Goal: Task Accomplishment & Management: Manage account settings

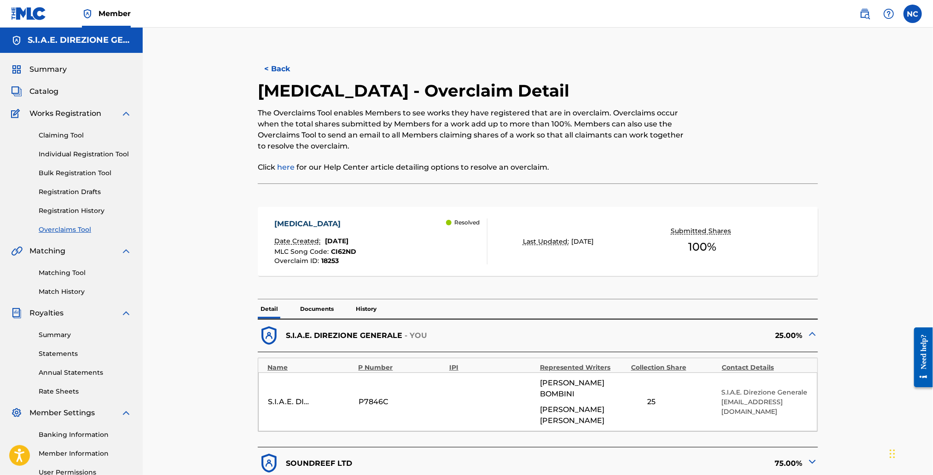
click at [62, 134] on link "Claiming Tool" at bounding box center [85, 136] width 93 height 10
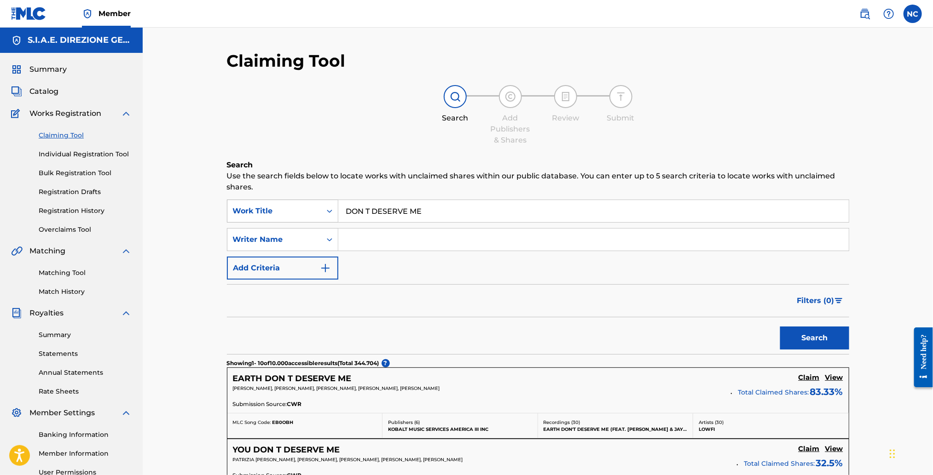
click at [319, 215] on div "Work Title" at bounding box center [274, 210] width 94 height 17
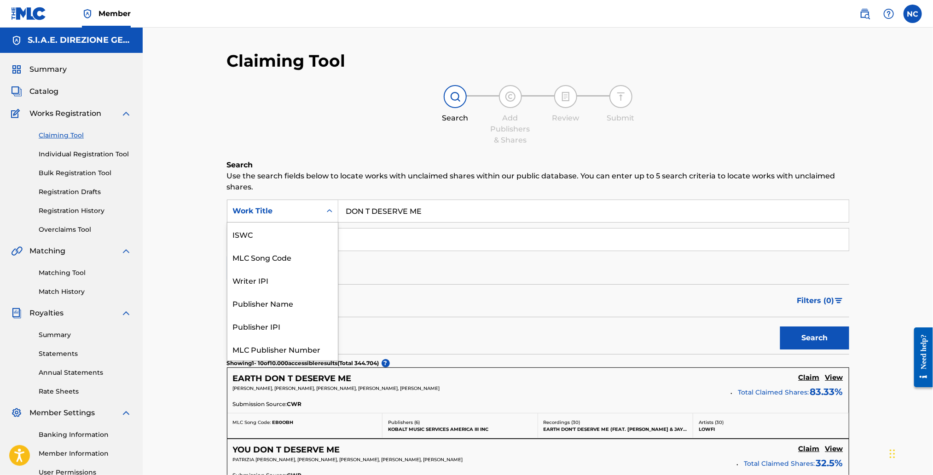
scroll to position [23, 0]
click at [315, 234] on div "MLC Song Code" at bounding box center [282, 234] width 110 height 23
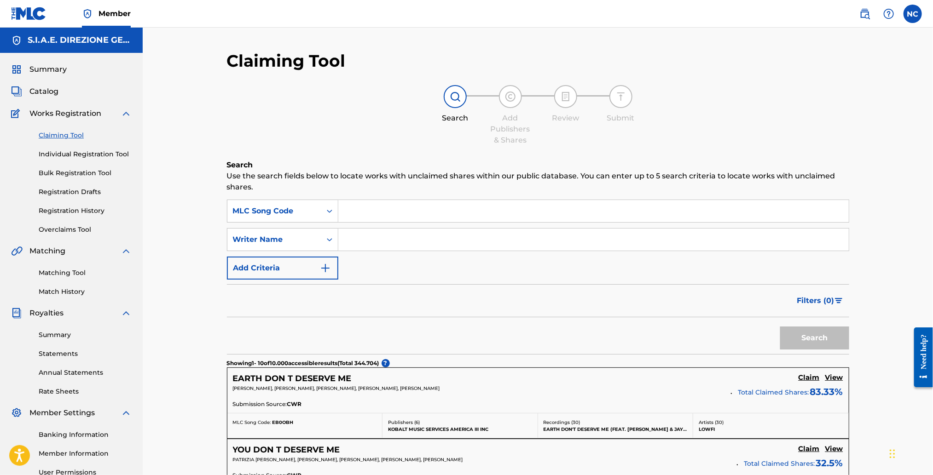
click at [441, 213] on input "Search Form" at bounding box center [593, 211] width 510 height 22
paste input "BE0BNP"
type input "BE0BNP"
click at [832, 335] on button "Search" at bounding box center [814, 338] width 69 height 23
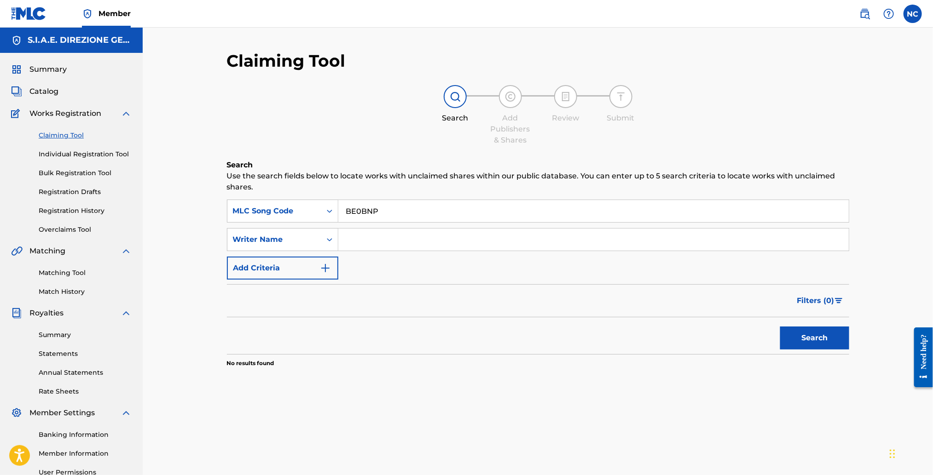
click at [46, 89] on span "Catalog" at bounding box center [43, 91] width 29 height 11
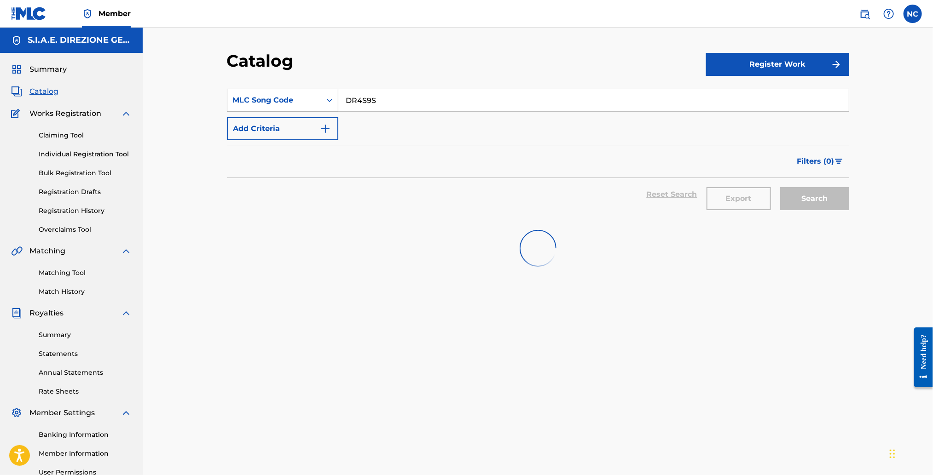
drag, startPoint x: 394, startPoint y: 102, endPoint x: 232, endPoint y: 106, distance: 162.5
click at [232, 106] on div "SearchWithCriteria9974b5ff-7646-49d5-9564-a0f9f8df925a MLC Song Code DR4S9S" at bounding box center [538, 100] width 622 height 23
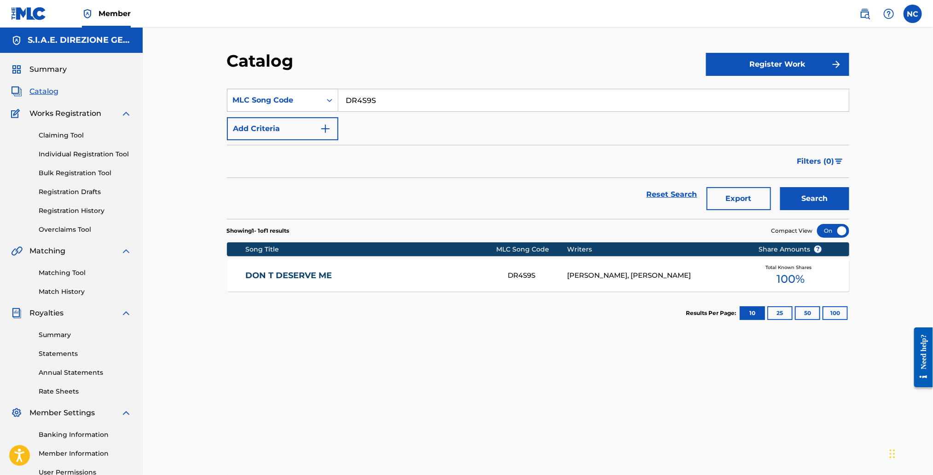
paste input "BE0BNP"
type input "BE0BNP"
click at [821, 194] on button "Search" at bounding box center [814, 198] width 69 height 23
click at [638, 266] on div "[PERSON_NAME], [PERSON_NAME], [PERSON_NAME] [PERSON_NAME]" at bounding box center [655, 275] width 177 height 21
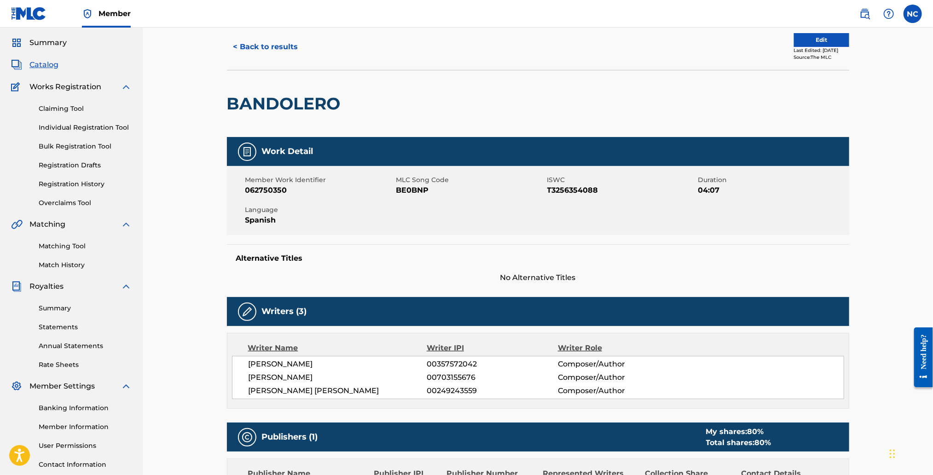
scroll to position [24, 0]
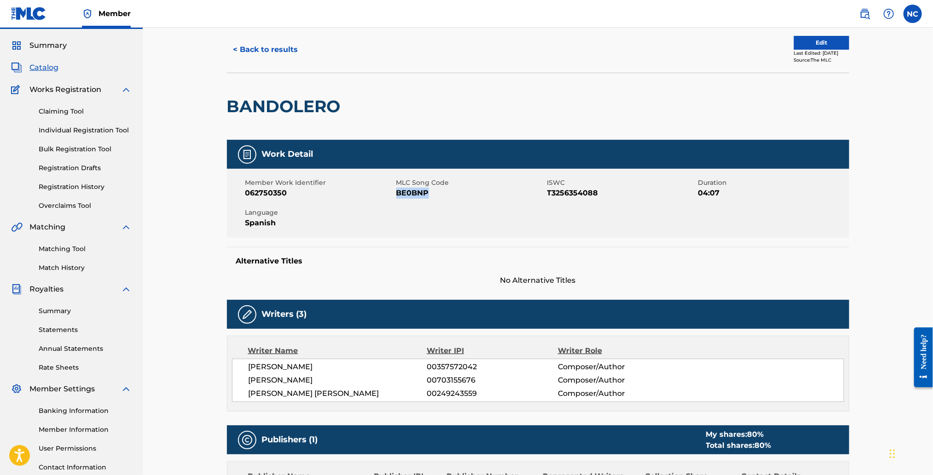
drag, startPoint x: 432, startPoint y: 190, endPoint x: 397, endPoint y: 193, distance: 34.6
click at [397, 193] on span "BE0BNP" at bounding box center [470, 193] width 149 height 11
copy span "BE0BNP"
click at [66, 108] on link "Claiming Tool" at bounding box center [85, 112] width 93 height 10
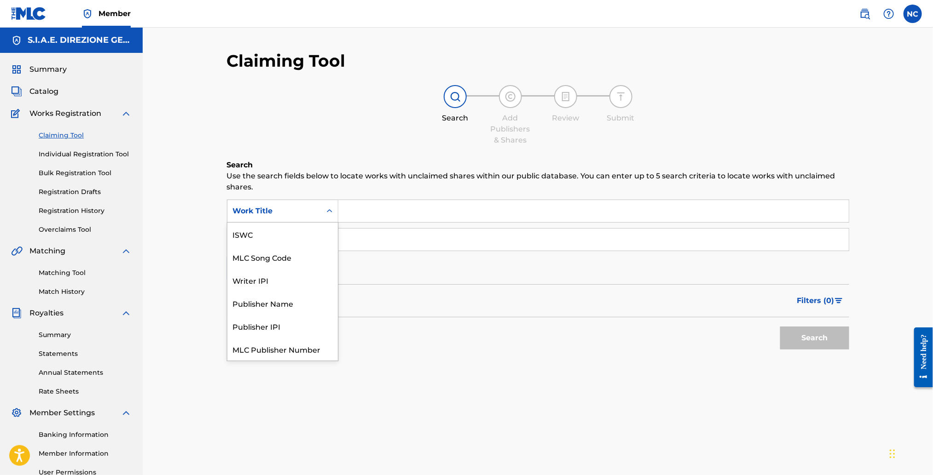
click at [274, 205] on div "Work Title" at bounding box center [274, 210] width 94 height 17
click at [279, 234] on div "MLC Song Code" at bounding box center [282, 234] width 110 height 23
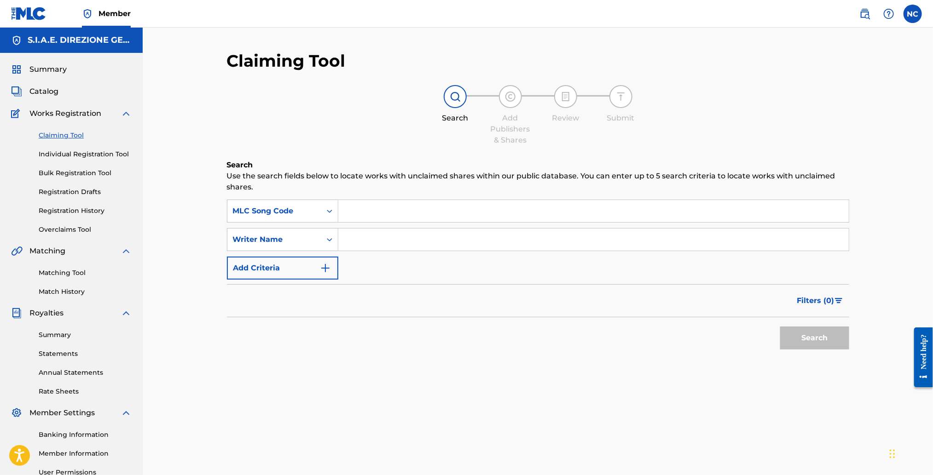
click at [379, 215] on input "Search Form" at bounding box center [593, 211] width 510 height 22
paste input "BE0BNP"
type input "BE0BNP"
click at [818, 336] on button "Search" at bounding box center [814, 338] width 69 height 23
click at [346, 211] on input "BE0BNP" at bounding box center [593, 211] width 510 height 22
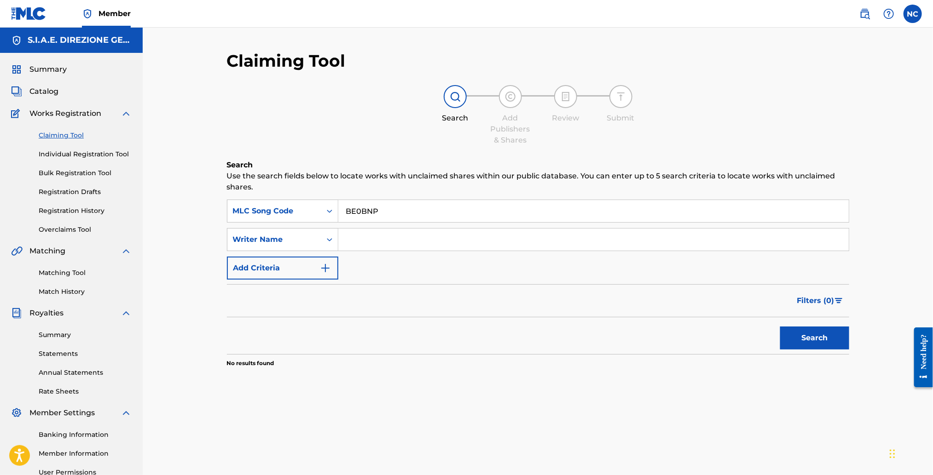
click at [780, 327] on button "Search" at bounding box center [814, 338] width 69 height 23
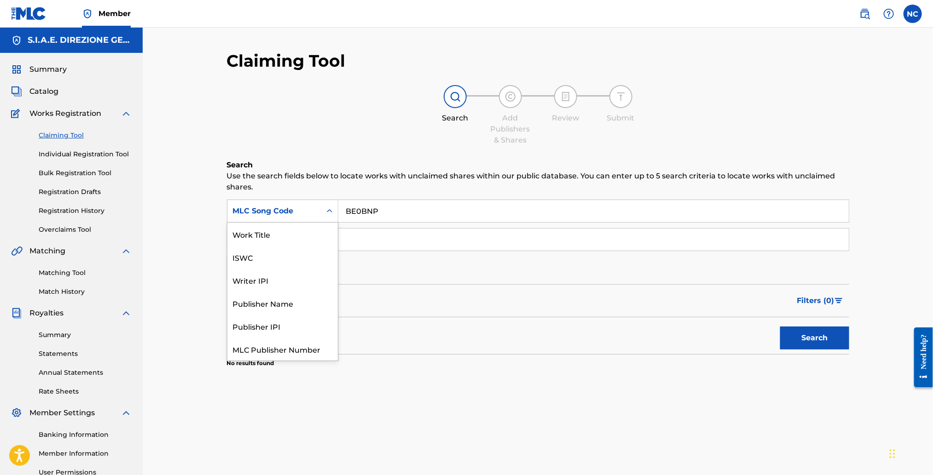
click at [319, 213] on div "MLC Song Code" at bounding box center [274, 210] width 94 height 17
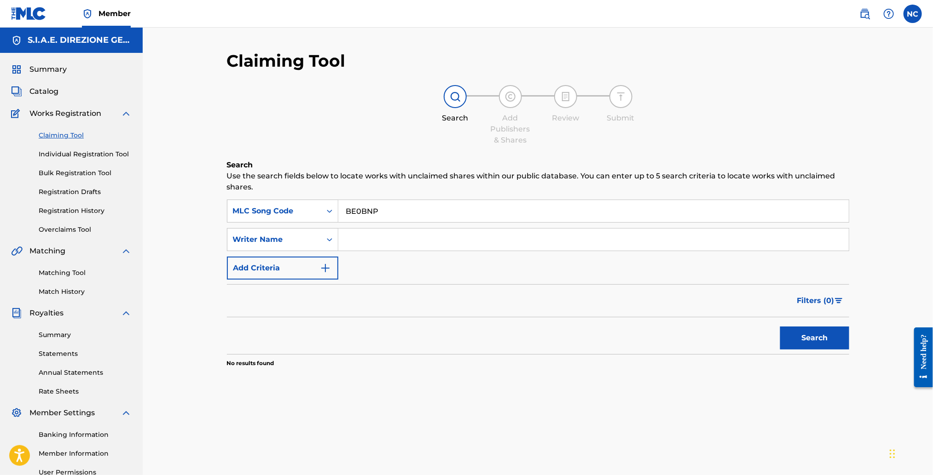
click at [319, 213] on div "MLC Song Code" at bounding box center [274, 210] width 94 height 17
click at [46, 90] on span "Catalog" at bounding box center [43, 91] width 29 height 11
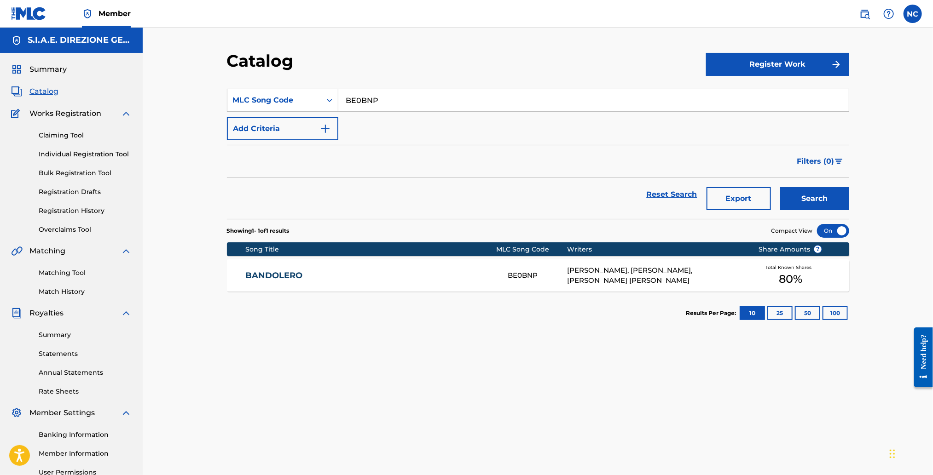
click at [654, 269] on div "[PERSON_NAME], [PERSON_NAME], [PERSON_NAME] [PERSON_NAME]" at bounding box center [655, 275] width 177 height 21
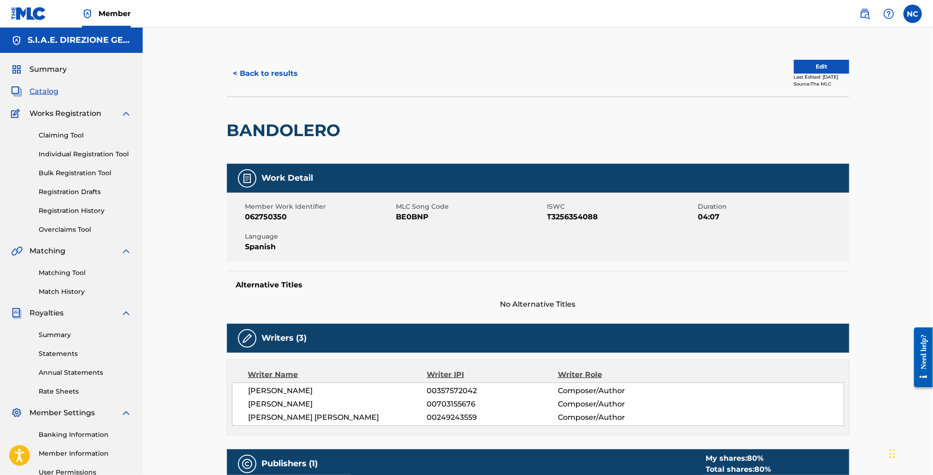
click at [798, 67] on button "Edit" at bounding box center [821, 67] width 55 height 14
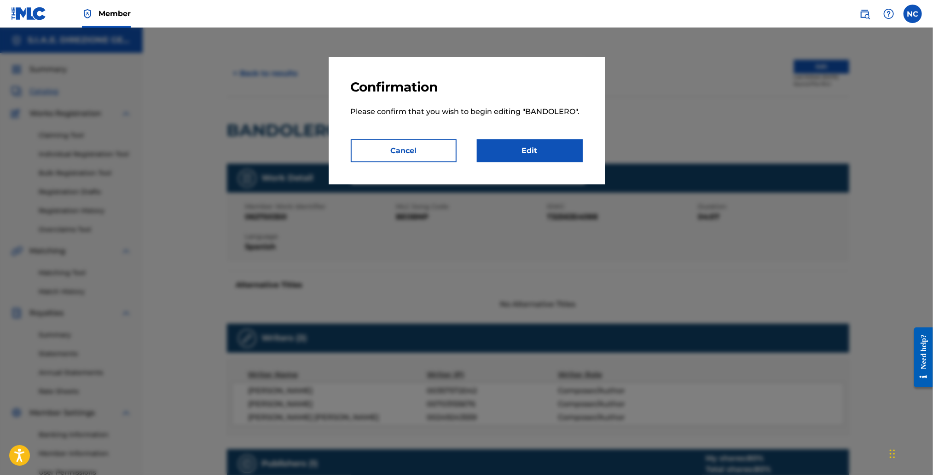
click at [554, 145] on link "Edit" at bounding box center [530, 150] width 106 height 23
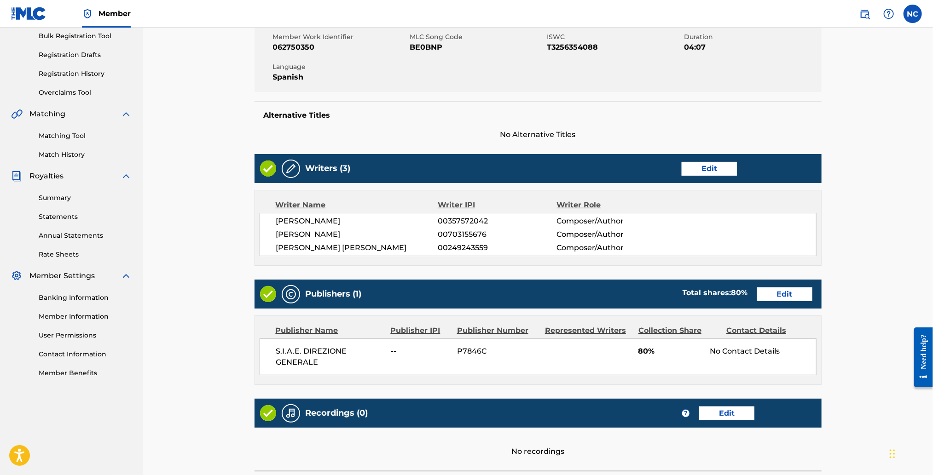
scroll to position [224, 0]
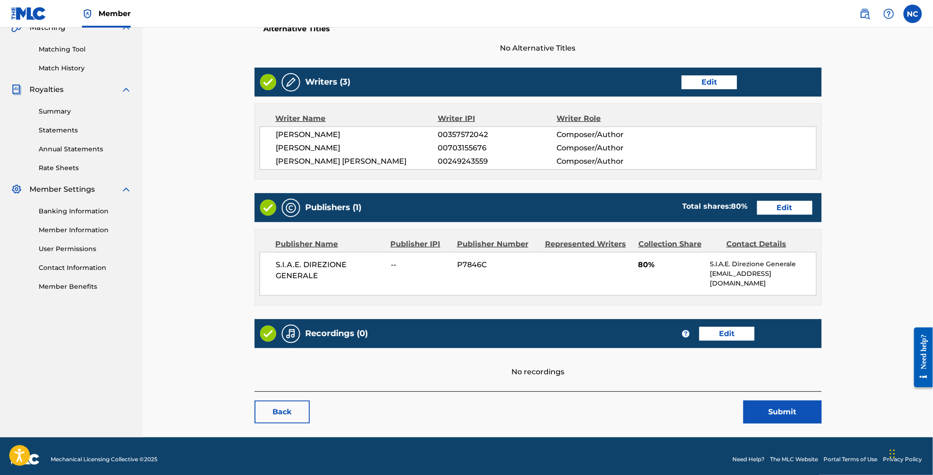
click at [787, 204] on link "Edit" at bounding box center [784, 208] width 55 height 14
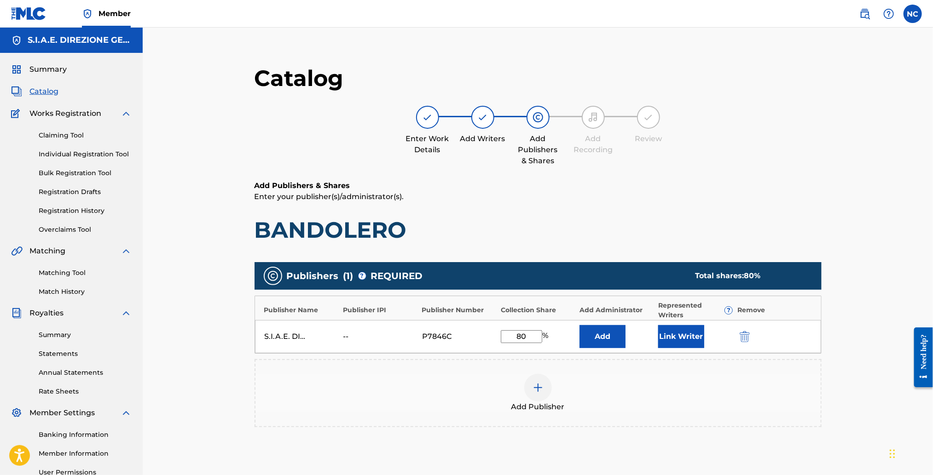
click at [483, 338] on div "S.I.A.E. DIREZIONE GENERALE -- P7846C 80 % Add Link Writer" at bounding box center [538, 336] width 566 height 33
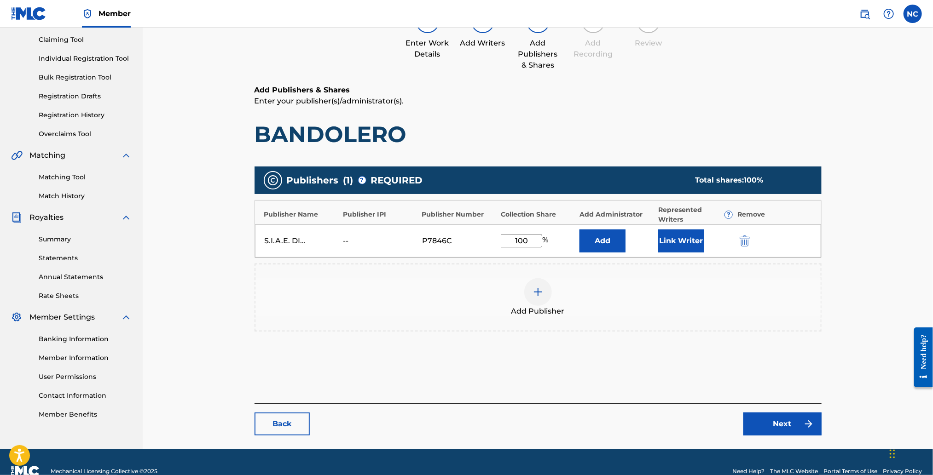
scroll to position [113, 0]
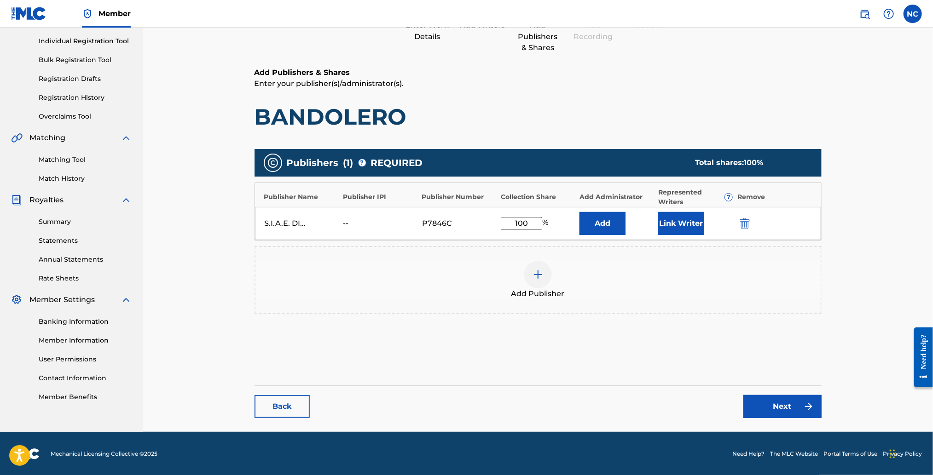
type input "100"
click at [788, 409] on link "Next" at bounding box center [782, 406] width 78 height 23
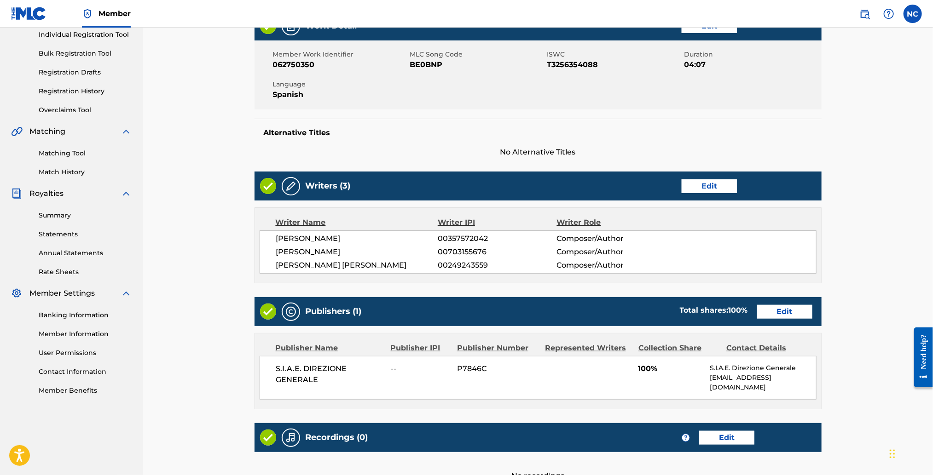
scroll to position [224, 0]
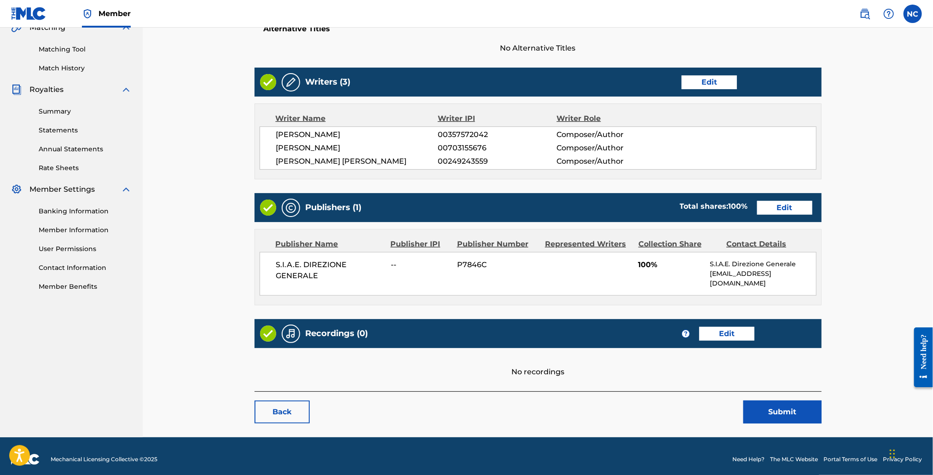
click at [774, 406] on button "Submit" at bounding box center [782, 412] width 78 height 23
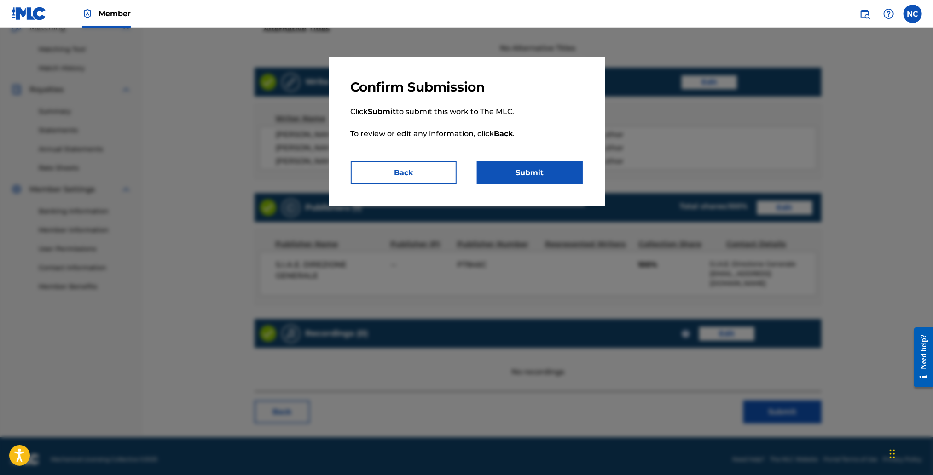
click at [540, 173] on button "Submit" at bounding box center [530, 172] width 106 height 23
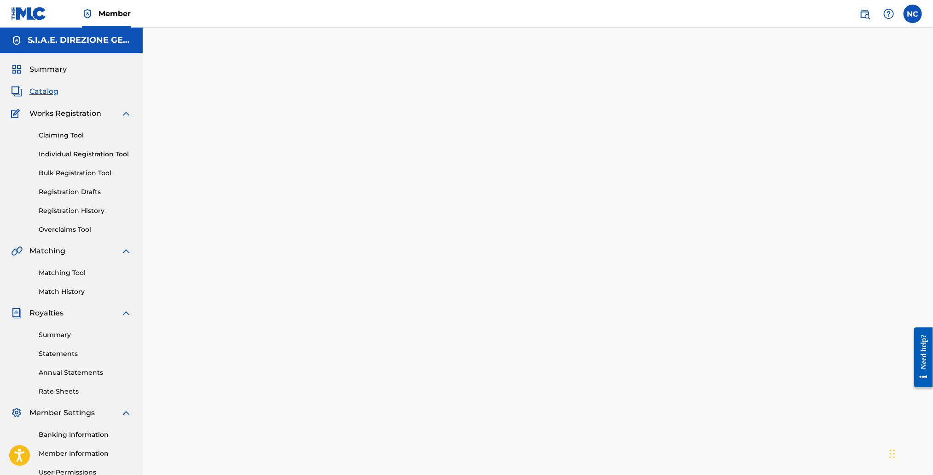
click at [81, 230] on link "Overclaims Tool" at bounding box center [85, 230] width 93 height 10
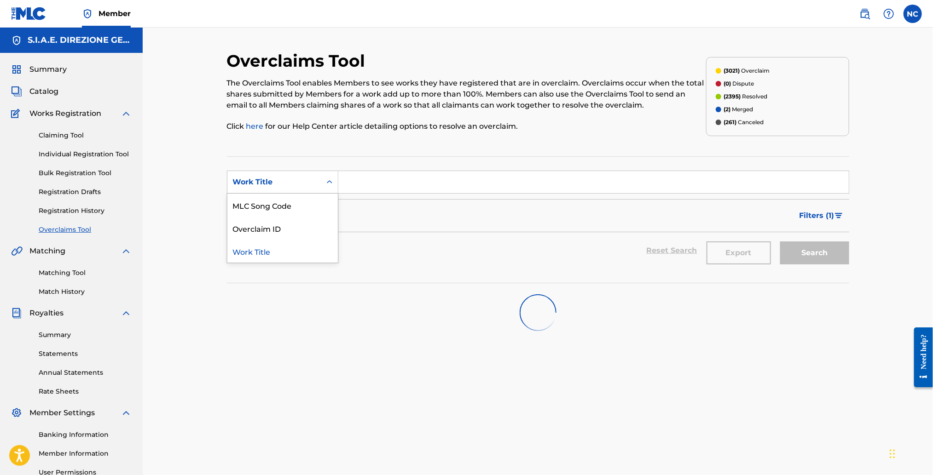
click at [272, 187] on div "Work Title" at bounding box center [274, 182] width 83 height 11
click at [274, 230] on div "Overclaim ID" at bounding box center [282, 228] width 110 height 23
click at [409, 185] on input "Search Form" at bounding box center [593, 182] width 510 height 22
type input "13414"
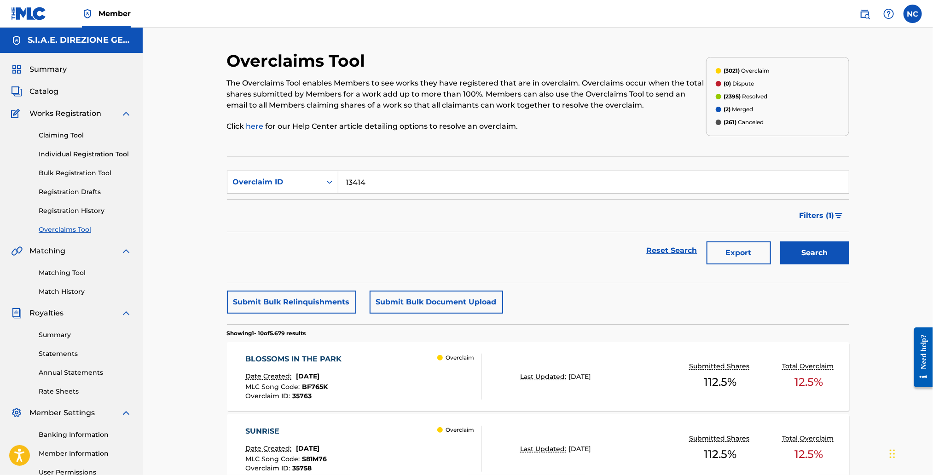
click at [802, 256] on button "Search" at bounding box center [814, 253] width 69 height 23
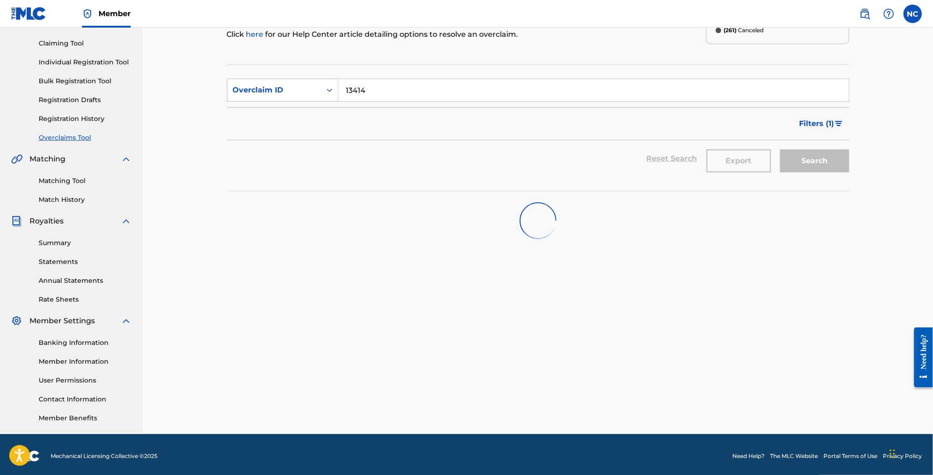
scroll to position [95, 0]
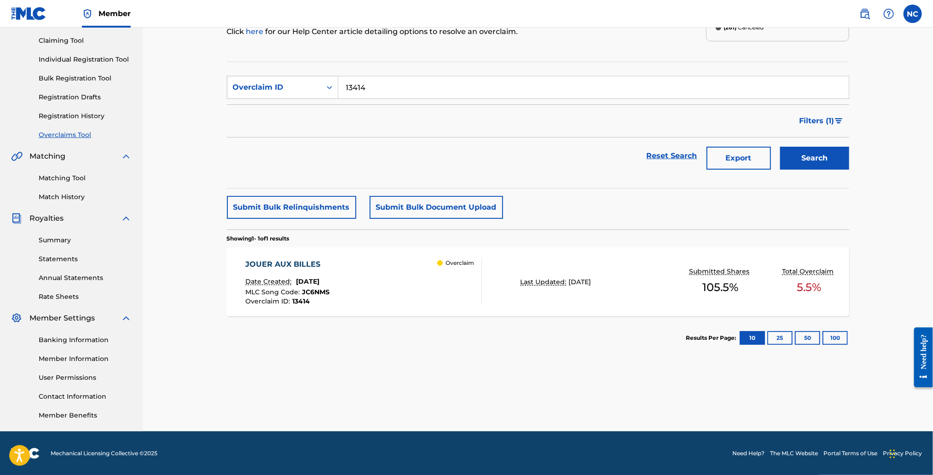
click at [371, 298] on div "JOUER AUX BILLES Date Created: [DATE] MLC Song Code : JC6NMS Overclaim ID : 134…" at bounding box center [363, 282] width 236 height 46
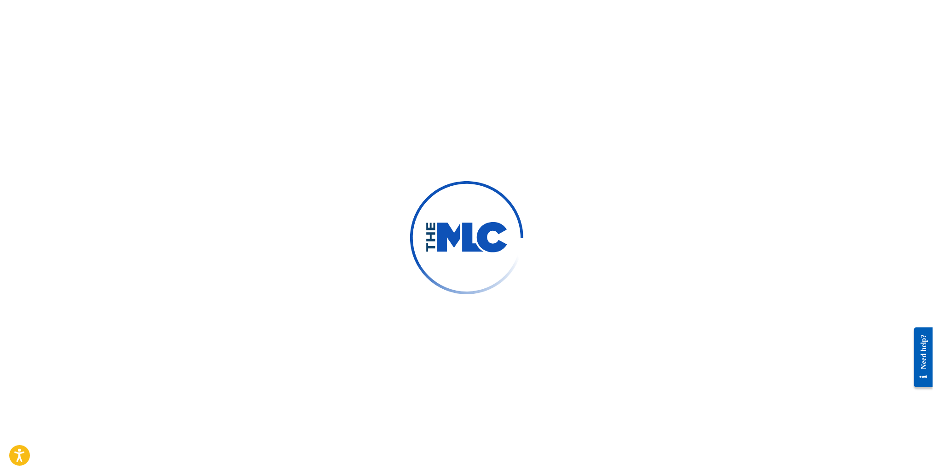
click at [371, 298] on div at bounding box center [466, 237] width 933 height 475
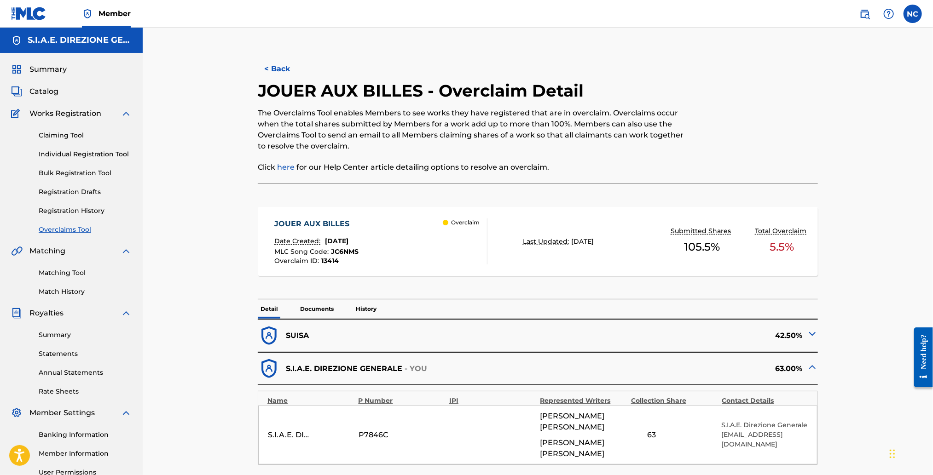
click at [360, 309] on p "History" at bounding box center [366, 309] width 26 height 19
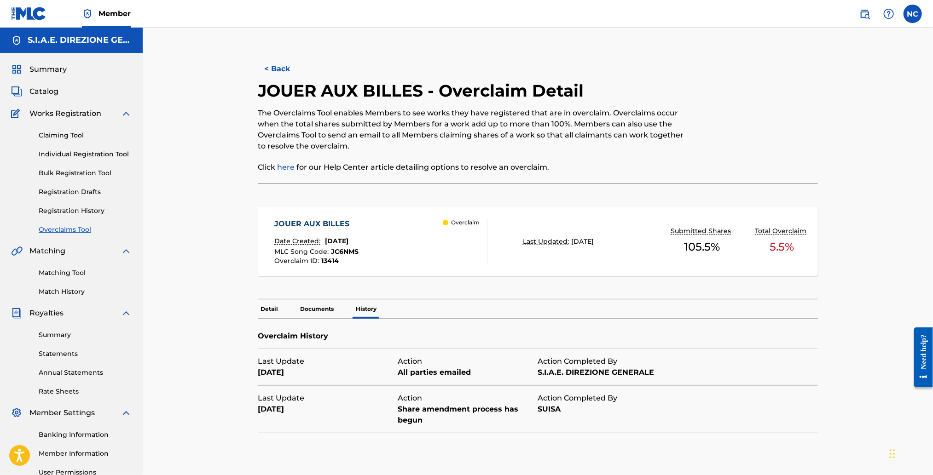
click at [273, 310] on p "Detail" at bounding box center [269, 309] width 23 height 19
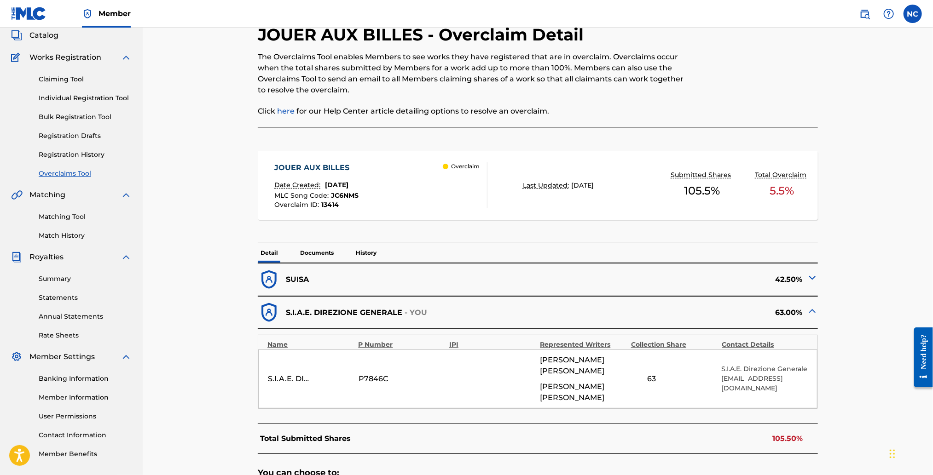
scroll to position [138, 0]
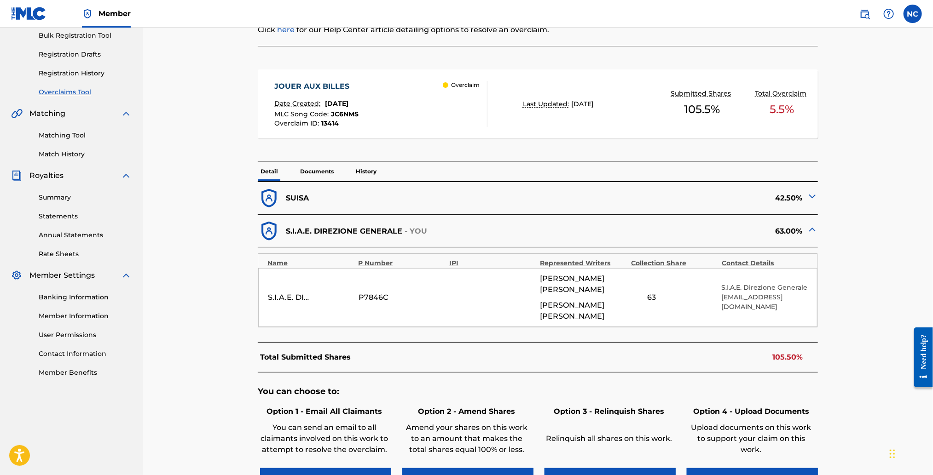
click at [813, 196] on img at bounding box center [812, 196] width 11 height 11
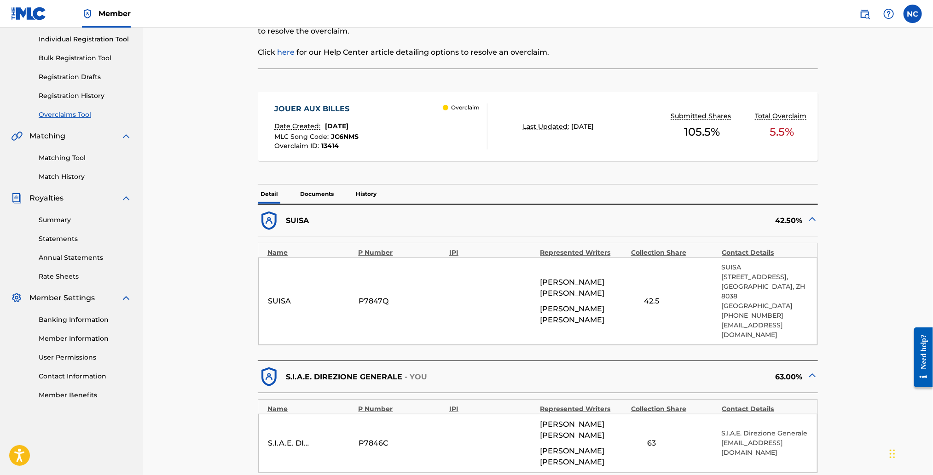
scroll to position [0, 0]
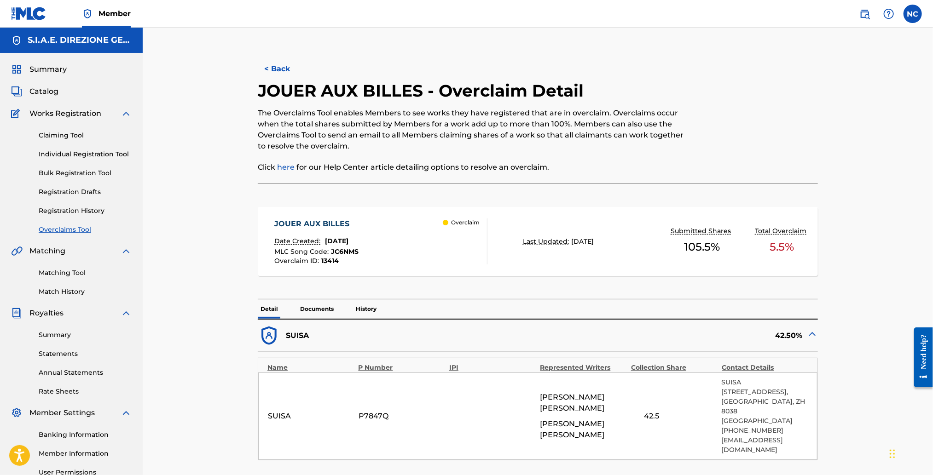
click at [262, 64] on button "< Back" at bounding box center [285, 69] width 55 height 23
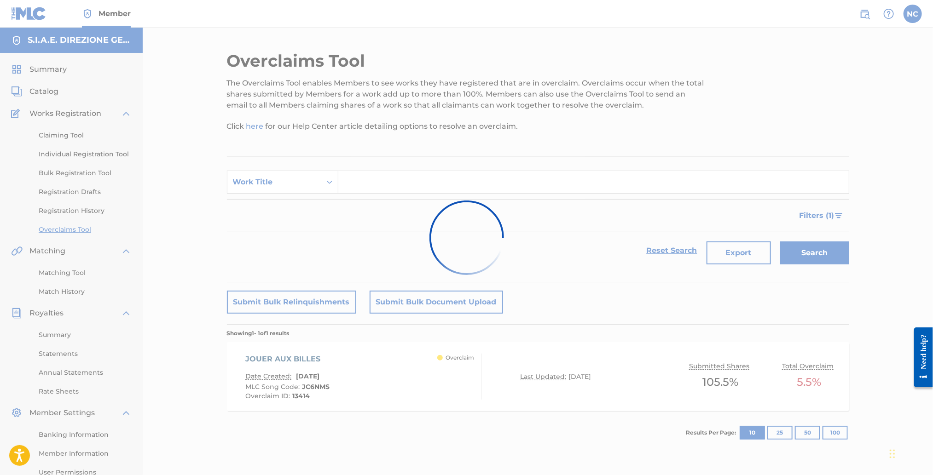
scroll to position [95, 0]
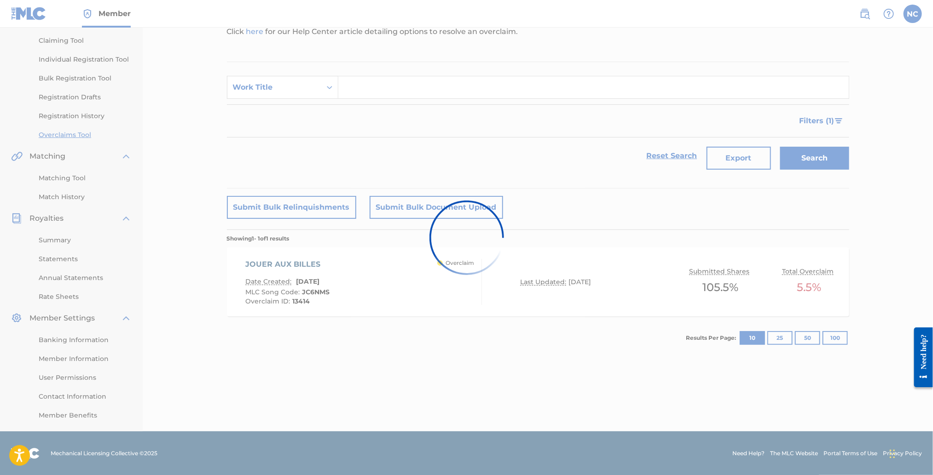
click at [283, 91] on div at bounding box center [466, 237] width 933 height 475
click at [271, 91] on div at bounding box center [466, 237] width 933 height 475
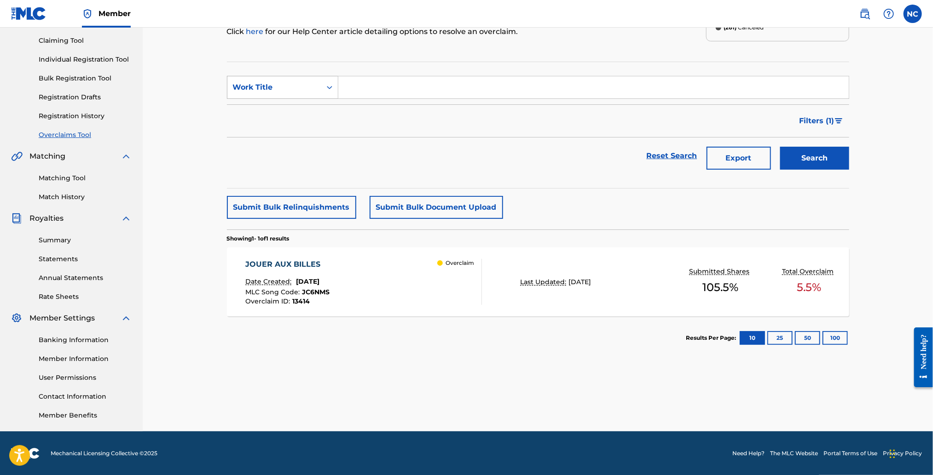
click at [262, 91] on div "Work Title" at bounding box center [274, 87] width 83 height 11
click at [261, 135] on div "Overclaim ID" at bounding box center [282, 133] width 110 height 23
drag, startPoint x: 334, startPoint y: 110, endPoint x: 400, endPoint y: 76, distance: 74.5
click at [400, 76] on input "Search Form" at bounding box center [593, 87] width 510 height 22
paste input "BE4SPP"
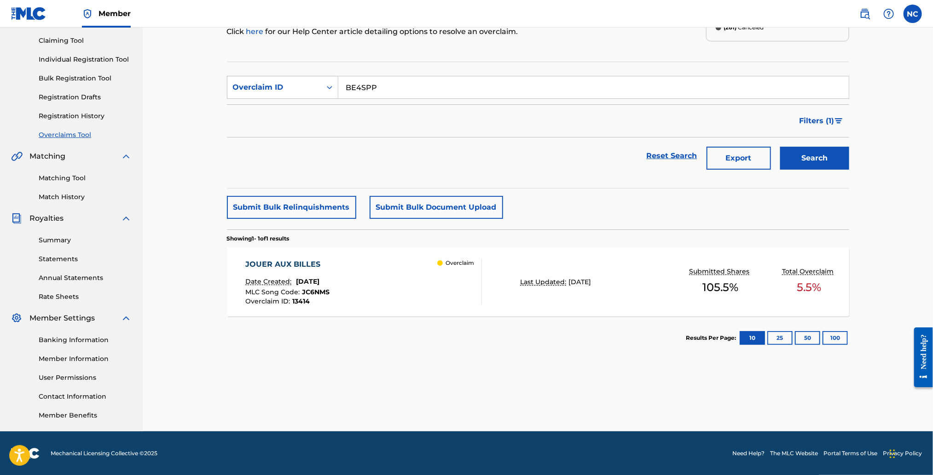
type input "BE4SPP"
click at [811, 157] on button "Search" at bounding box center [814, 158] width 69 height 23
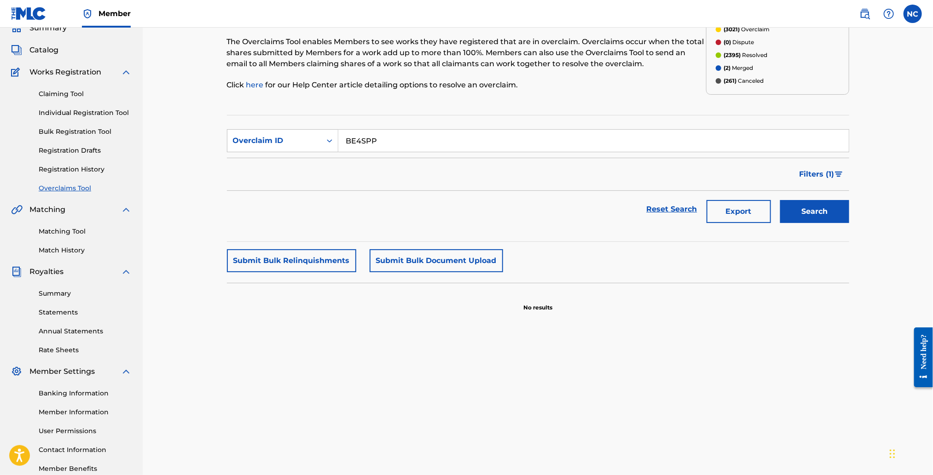
scroll to position [0, 0]
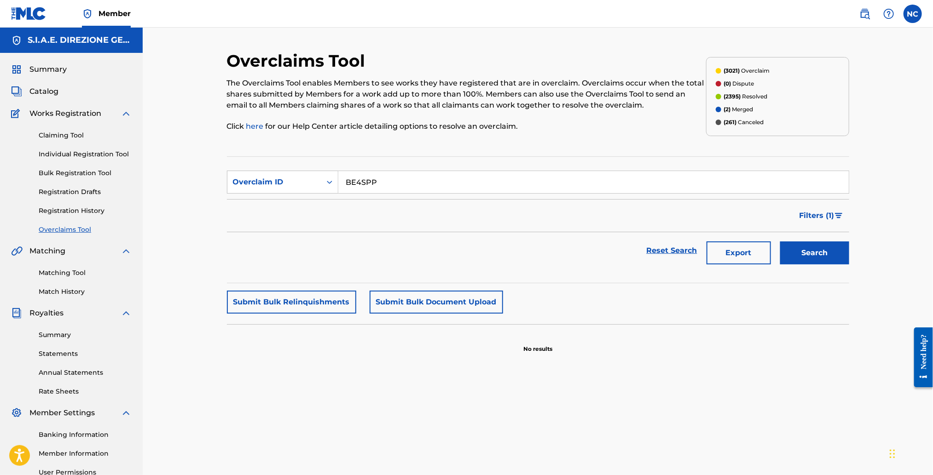
click at [41, 89] on span "Catalog" at bounding box center [43, 91] width 29 height 11
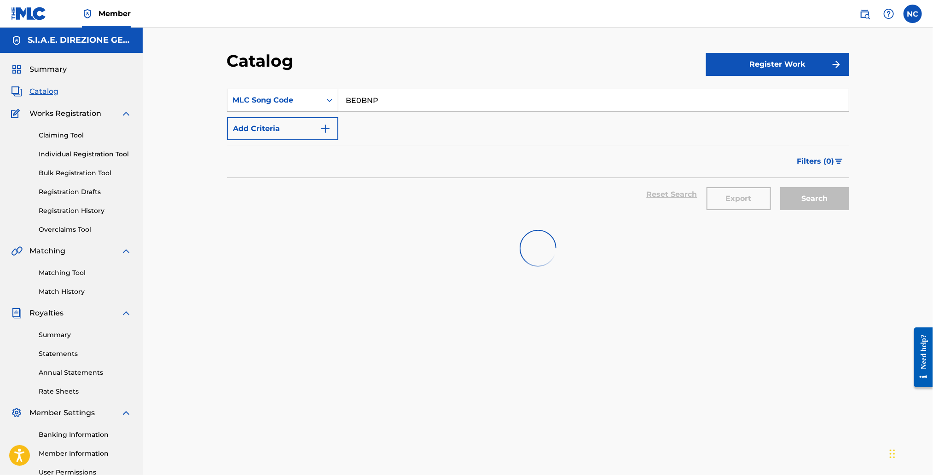
drag, startPoint x: 398, startPoint y: 103, endPoint x: 279, endPoint y: 102, distance: 118.7
click at [279, 102] on div "SearchWithCriteria9974b5ff-7646-49d5-9564-a0f9f8df925a MLC Song Code BE0BNP" at bounding box center [538, 100] width 622 height 23
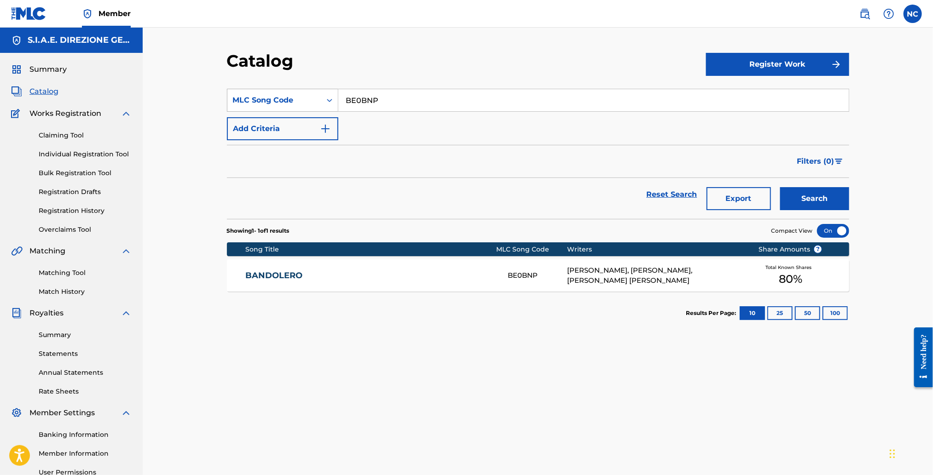
paste input "4SP"
type input "BE4SPP"
click at [826, 199] on button "Search" at bounding box center [814, 198] width 69 height 23
click at [412, 260] on div "BUSCANDO MONEY BE4SPP [PERSON_NAME] DEL [PERSON_NAME], [PERSON_NAME], [PERSON_N…" at bounding box center [538, 275] width 622 height 32
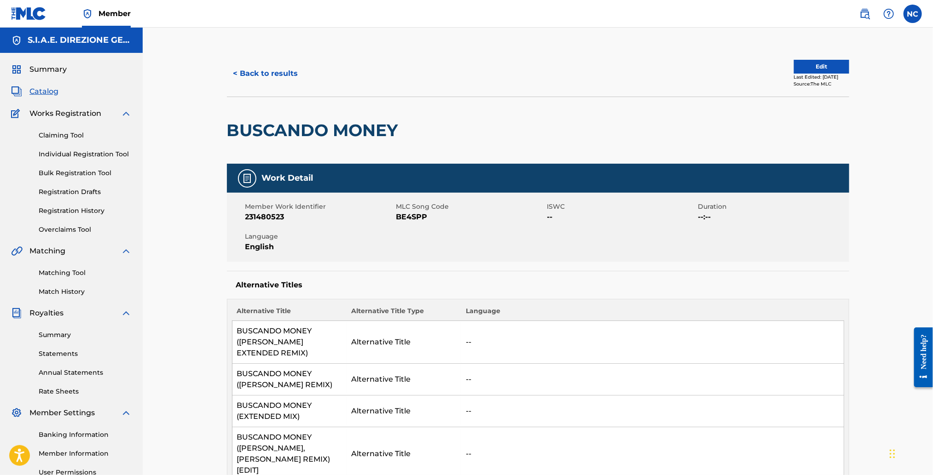
click at [234, 75] on button "< Back to results" at bounding box center [266, 73] width 78 height 23
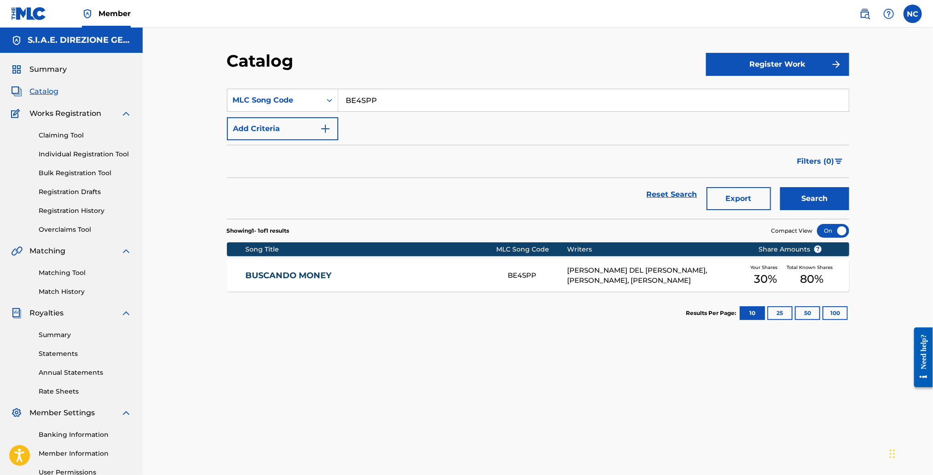
click at [67, 230] on link "Overclaims Tool" at bounding box center [85, 230] width 93 height 10
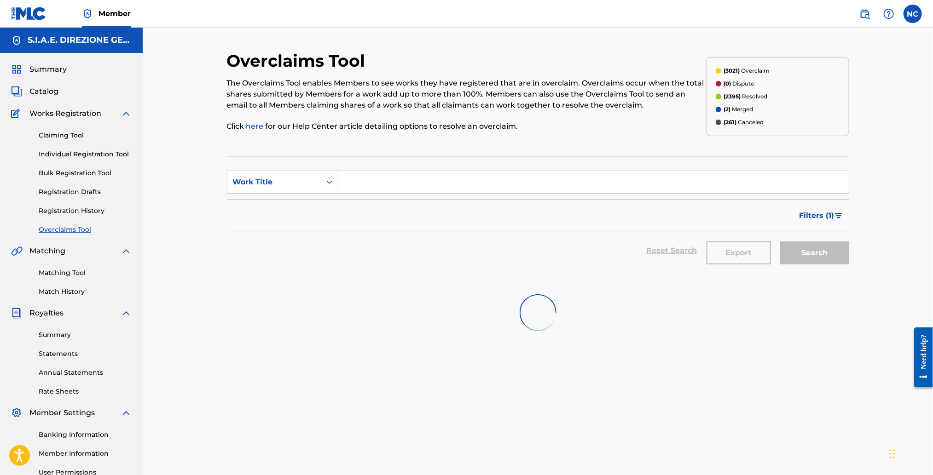
click at [358, 180] on input "Search Form" at bounding box center [593, 182] width 510 height 22
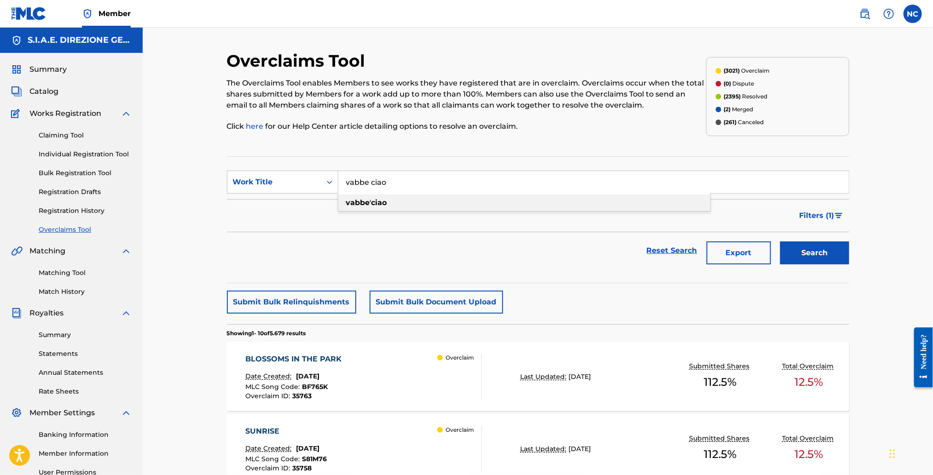
click at [391, 203] on div "vabbe ' ciao" at bounding box center [524, 203] width 372 height 17
type input "vabbe' ciao"
click at [831, 250] on button "Search" at bounding box center [814, 253] width 69 height 23
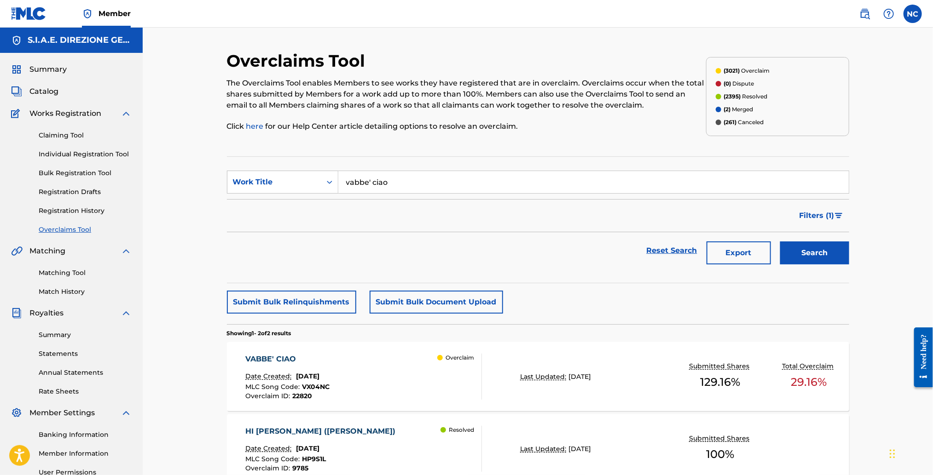
click at [300, 397] on span "22820" at bounding box center [302, 396] width 20 height 8
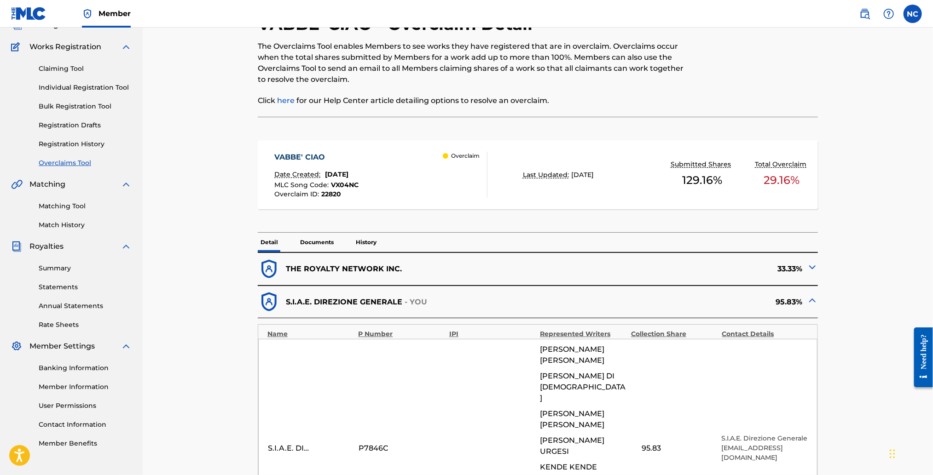
scroll to position [138, 0]
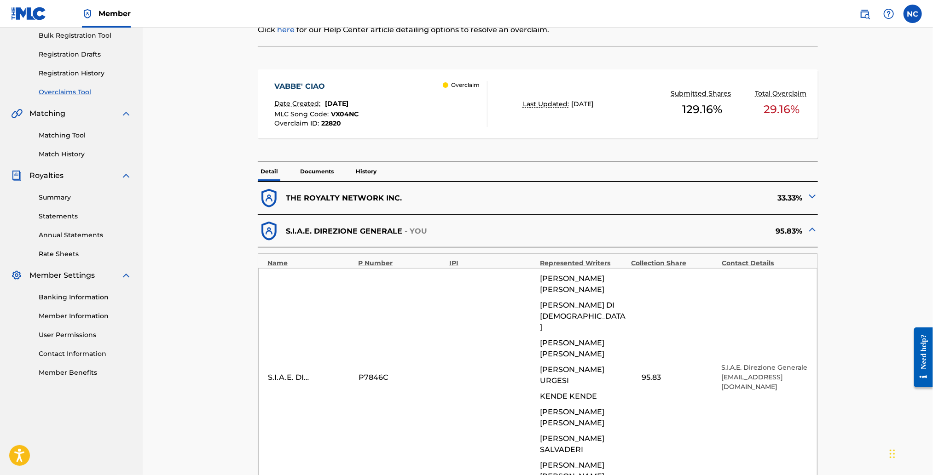
click at [813, 196] on img at bounding box center [812, 196] width 11 height 11
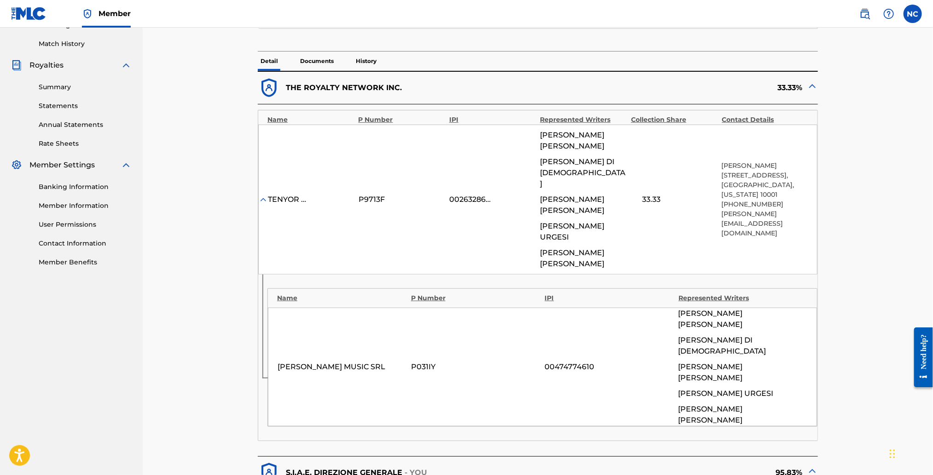
scroll to position [0, 0]
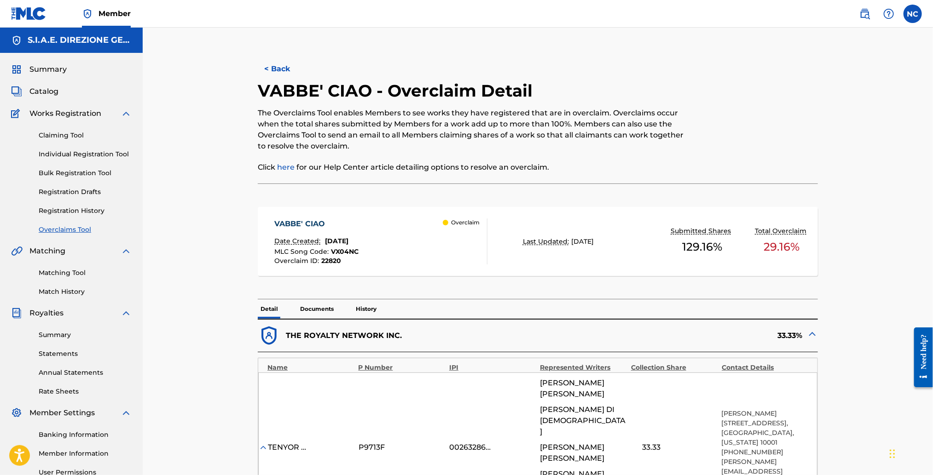
click at [261, 69] on button "< Back" at bounding box center [285, 69] width 55 height 23
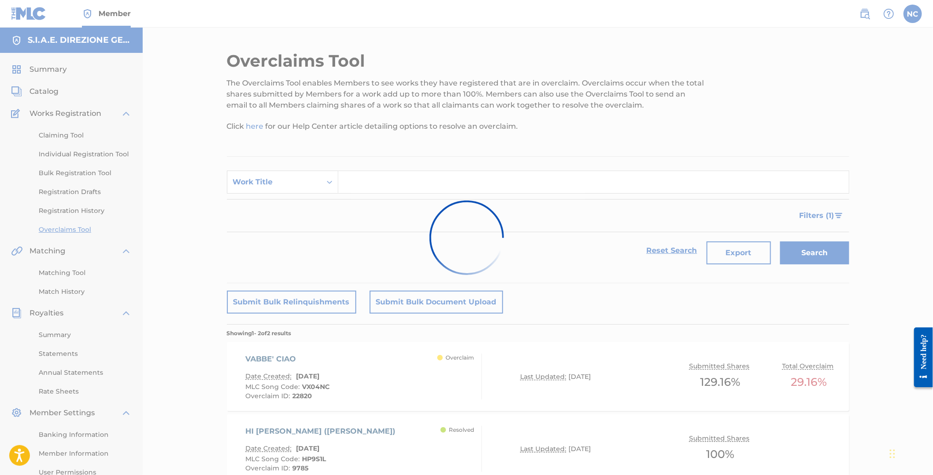
click at [371, 182] on input "Search Form" at bounding box center [593, 182] width 510 height 22
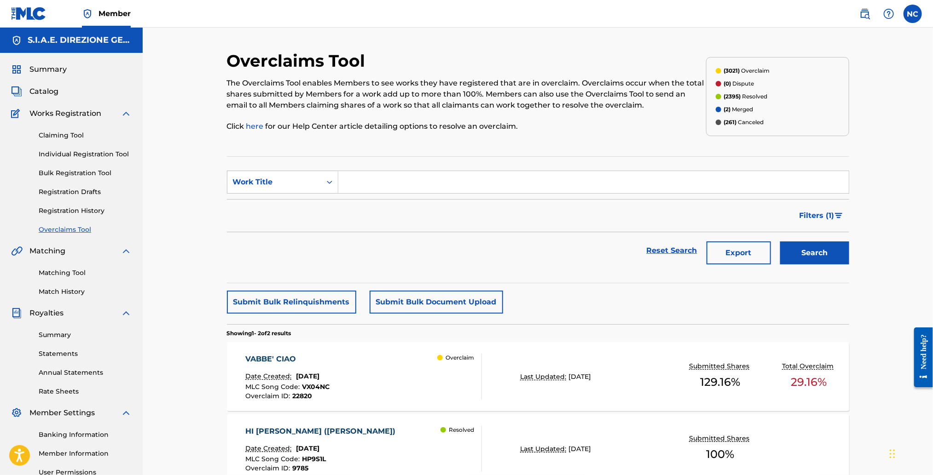
click at [384, 182] on input "Search Form" at bounding box center [593, 182] width 510 height 22
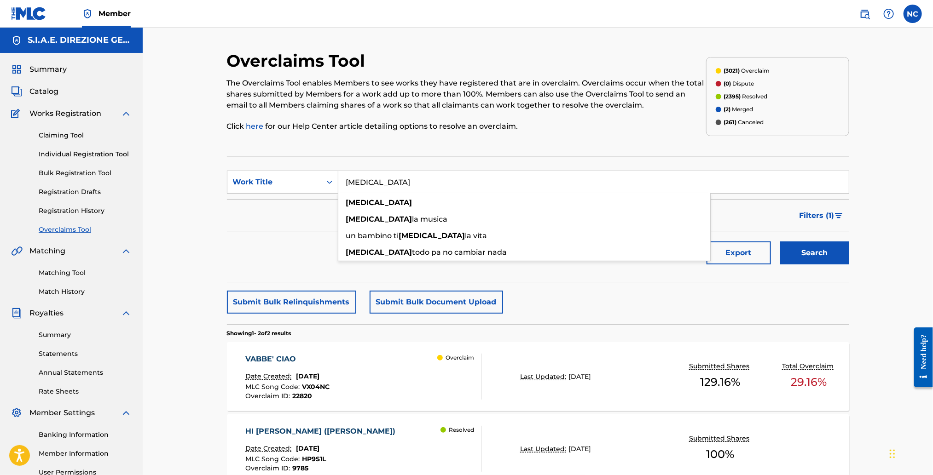
type input "[MEDICAL_DATA]"
click at [859, 256] on div "Overclaims Tool The Overclaims Tool enables Members to see works they have regi…" at bounding box center [538, 289] width 644 height 476
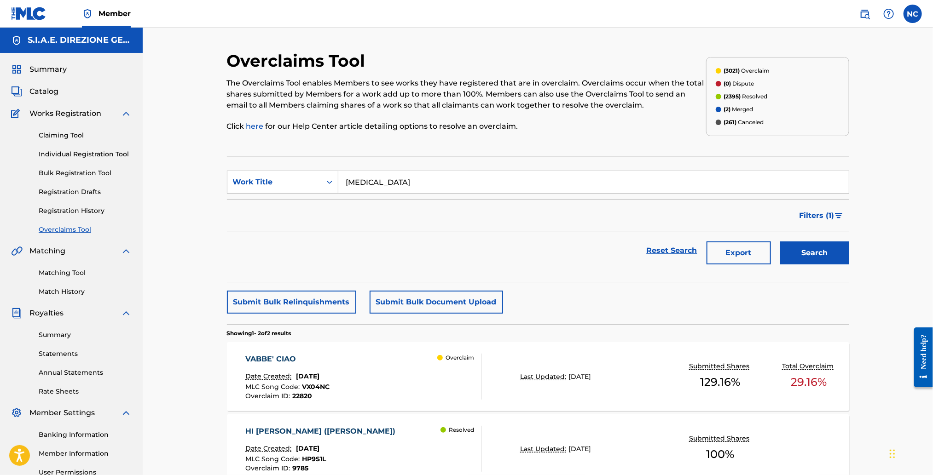
click at [846, 255] on div "Overclaims Tool The Overclaims Tool enables Members to see works they have regi…" at bounding box center [538, 289] width 644 height 476
click at [838, 254] on button "Search" at bounding box center [814, 253] width 69 height 23
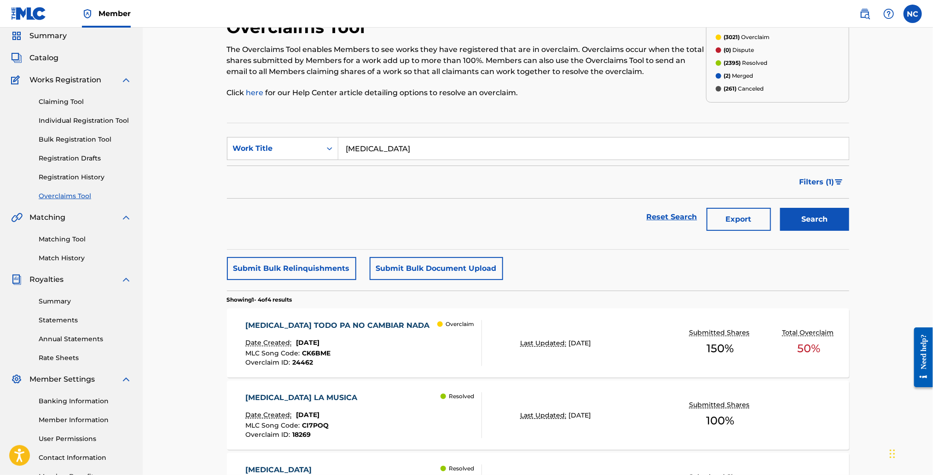
scroll to position [33, 0]
click at [325, 154] on div "Search Form" at bounding box center [329, 149] width 17 height 17
click at [375, 150] on input "[MEDICAL_DATA]" at bounding box center [593, 149] width 510 height 22
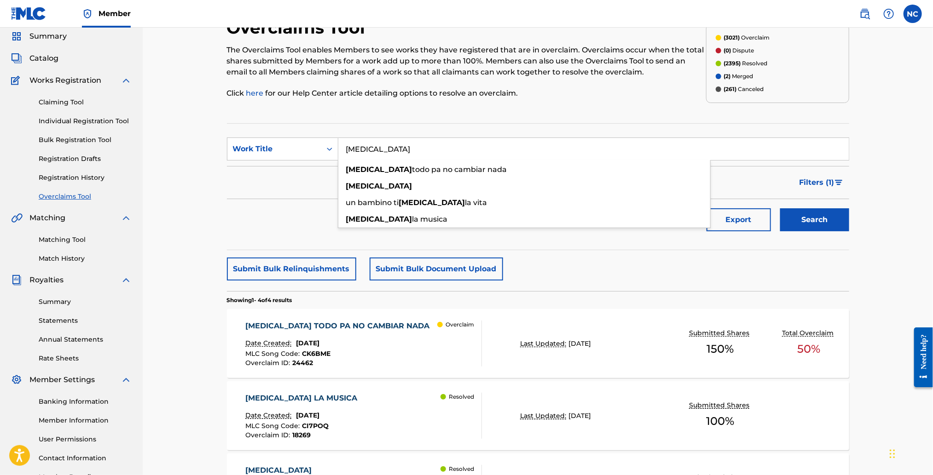
click at [346, 148] on input "[MEDICAL_DATA]" at bounding box center [593, 149] width 510 height 22
